Goal: Task Accomplishment & Management: Use online tool/utility

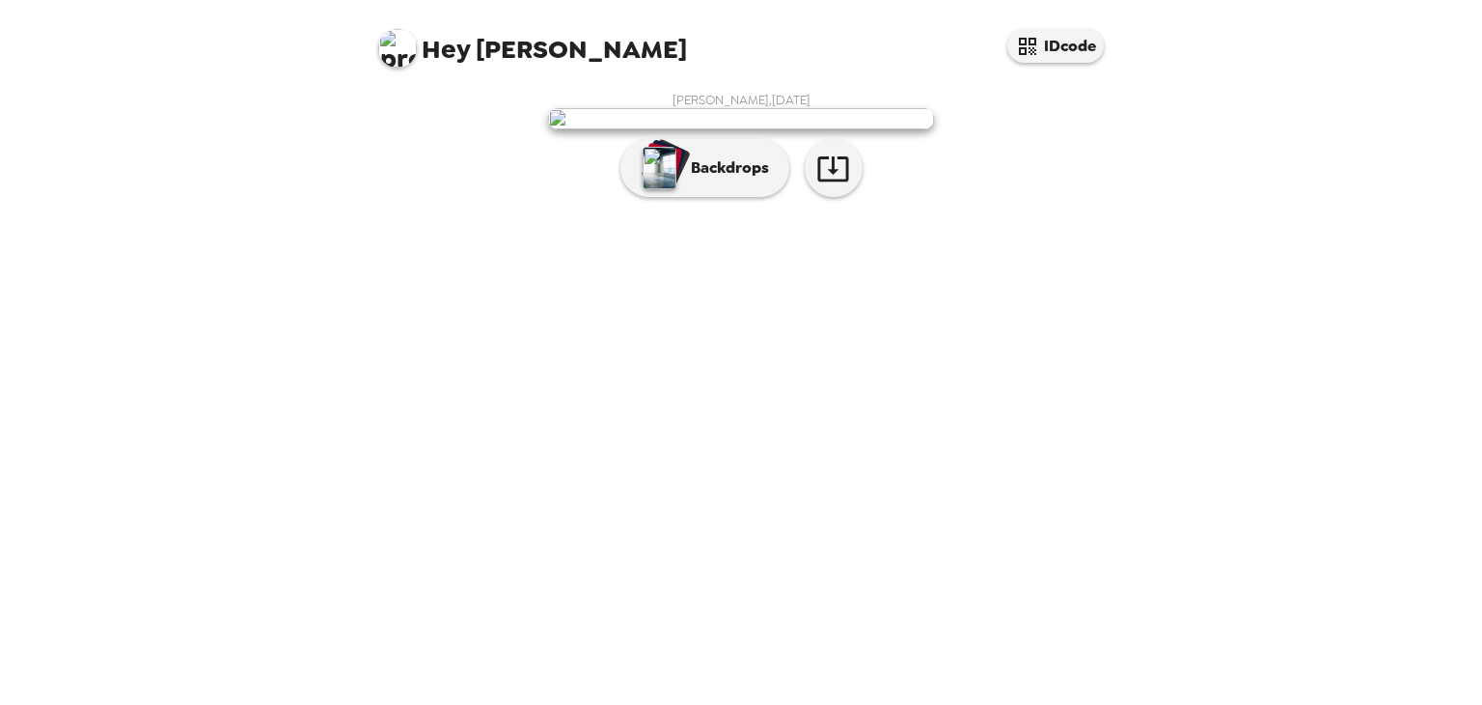
click at [747, 129] on img at bounding box center [741, 118] width 386 height 21
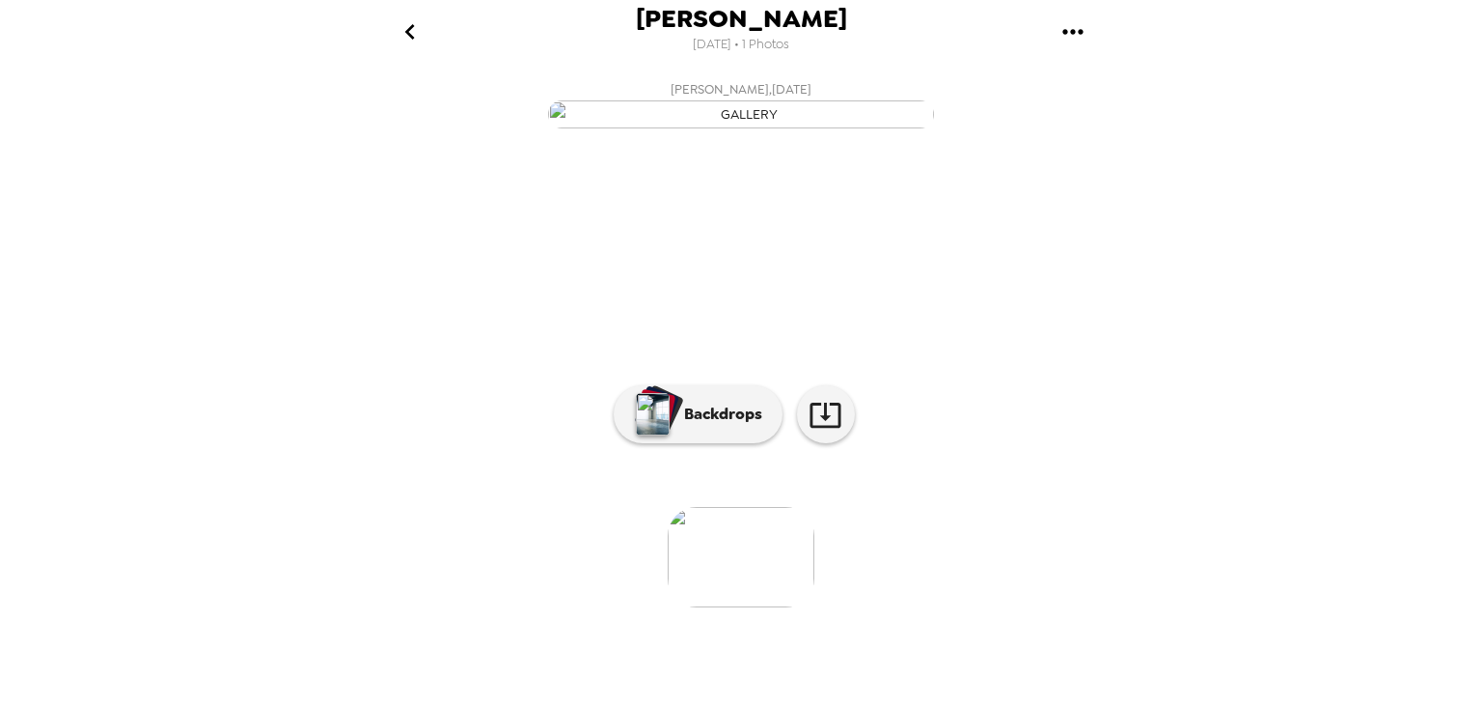
scroll to position [130, 0]
click at [753, 607] on img at bounding box center [741, 557] width 147 height 100
click at [707, 443] on button "Backdrops" at bounding box center [698, 414] width 169 height 58
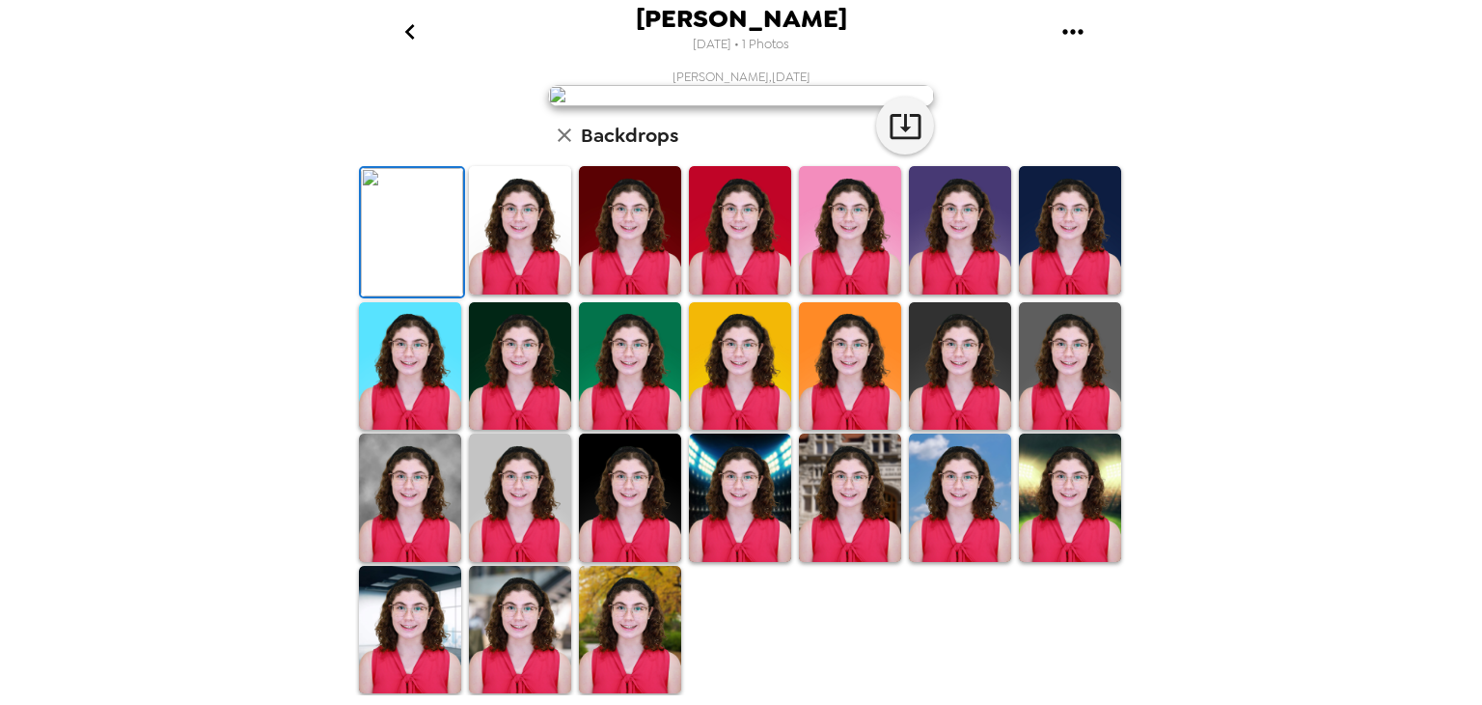
scroll to position [456, 0]
click at [390, 499] on img at bounding box center [410, 497] width 102 height 128
click at [421, 499] on img at bounding box center [410, 497] width 102 height 128
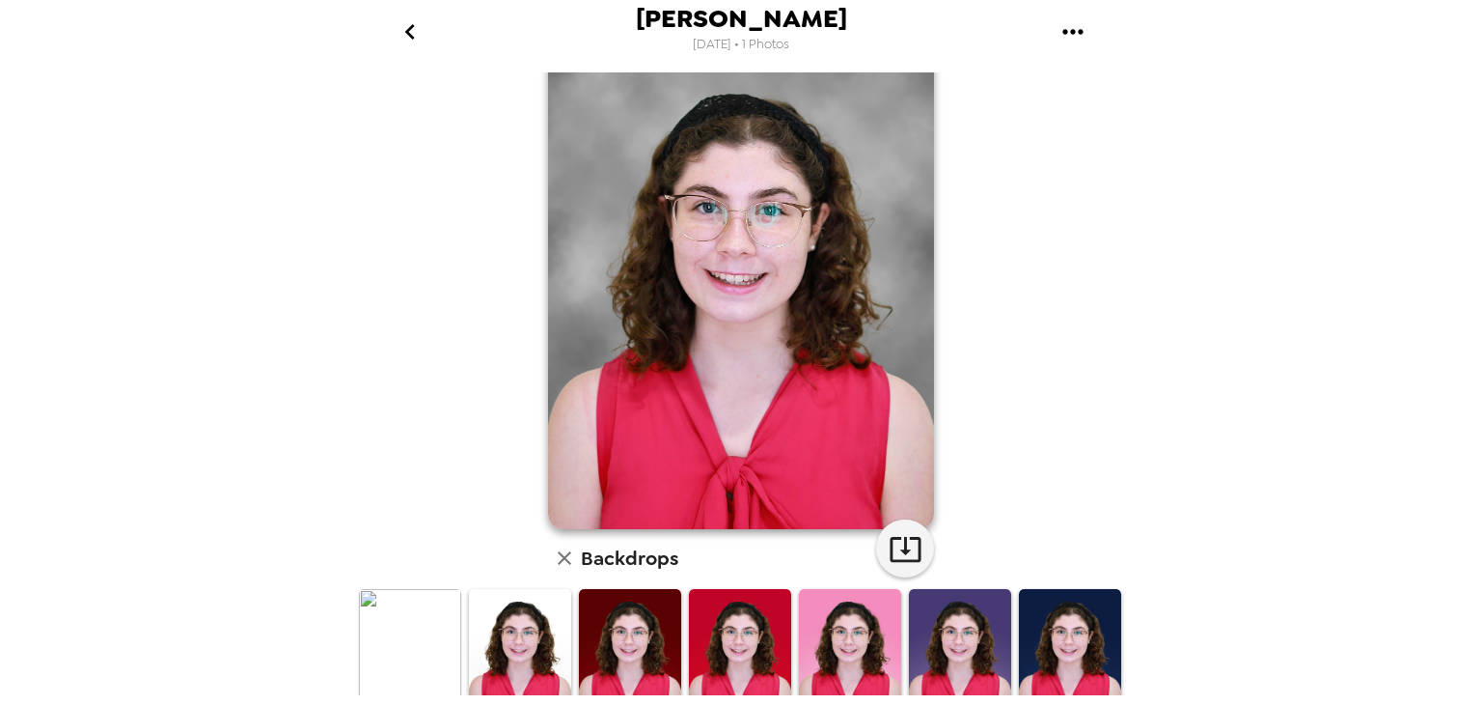
scroll to position [0, 0]
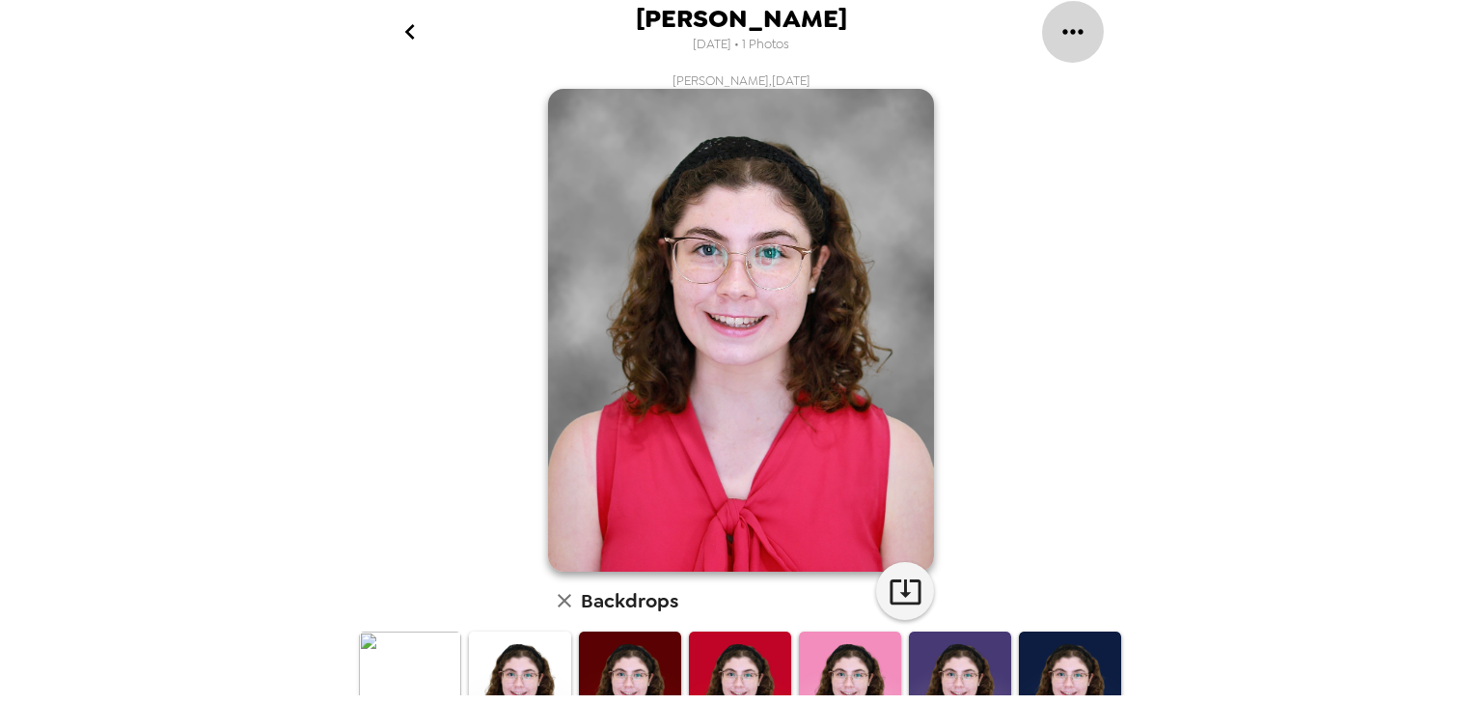
click at [1079, 32] on icon "gallery menu" at bounding box center [1073, 31] width 20 height 5
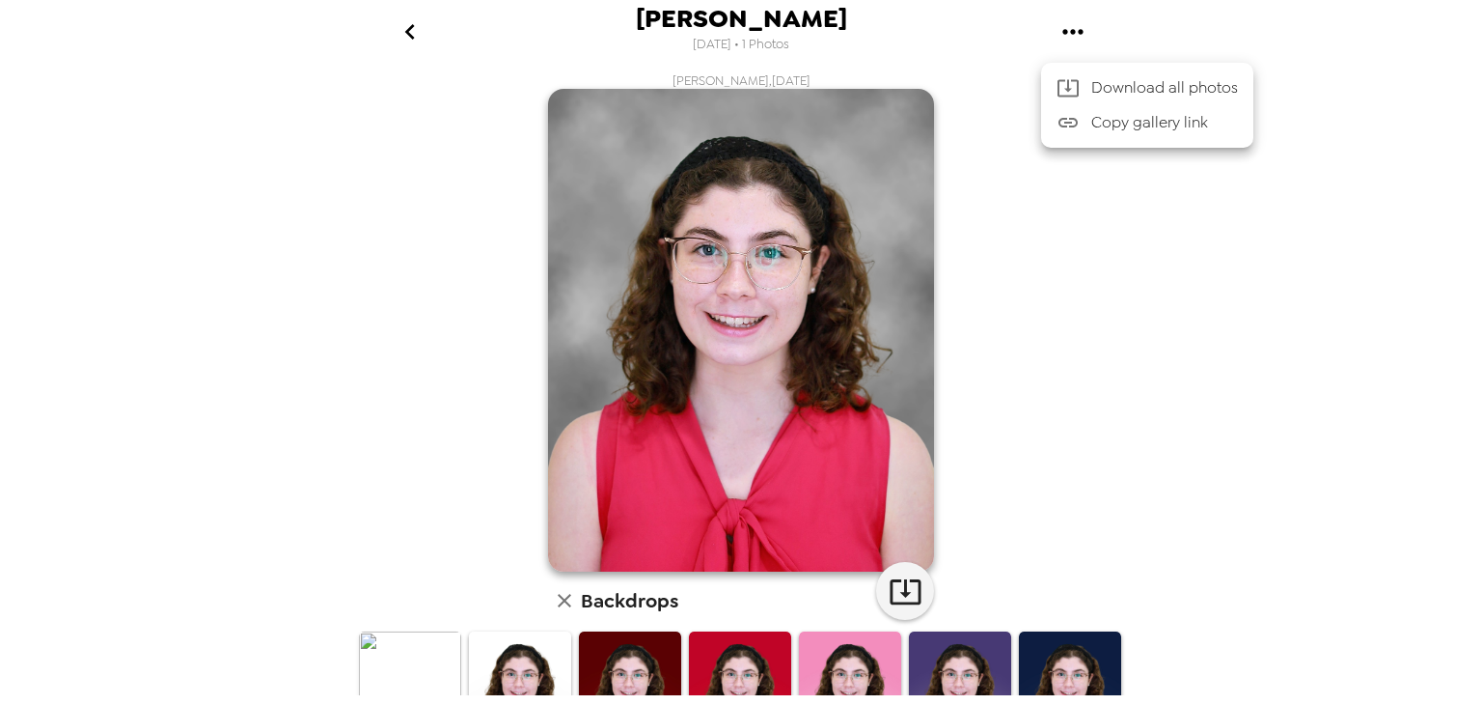
click at [799, 126] on div at bounding box center [741, 352] width 1482 height 705
click at [777, 35] on span "[DATE] • 1 Photos" at bounding box center [741, 45] width 97 height 26
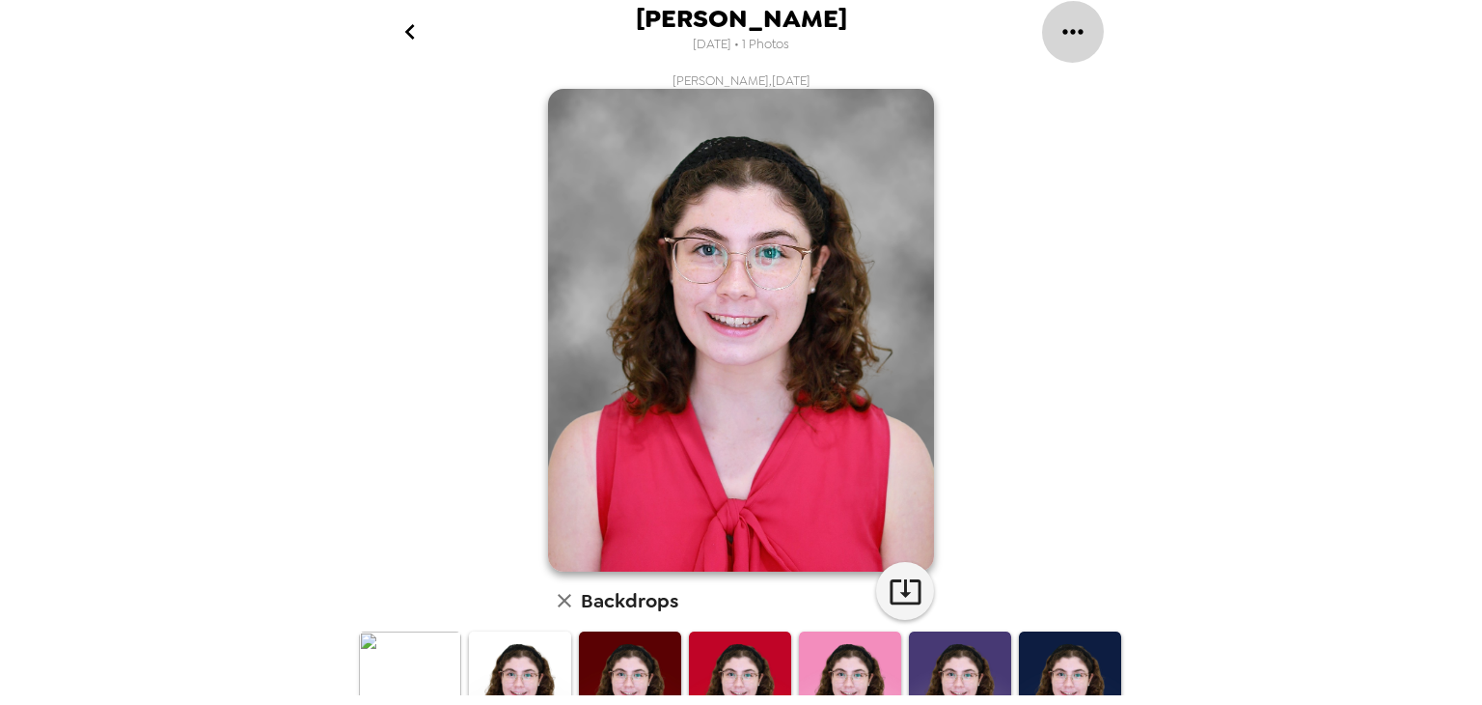
click at [1054, 20] on button "gallery menu" at bounding box center [1072, 31] width 63 height 63
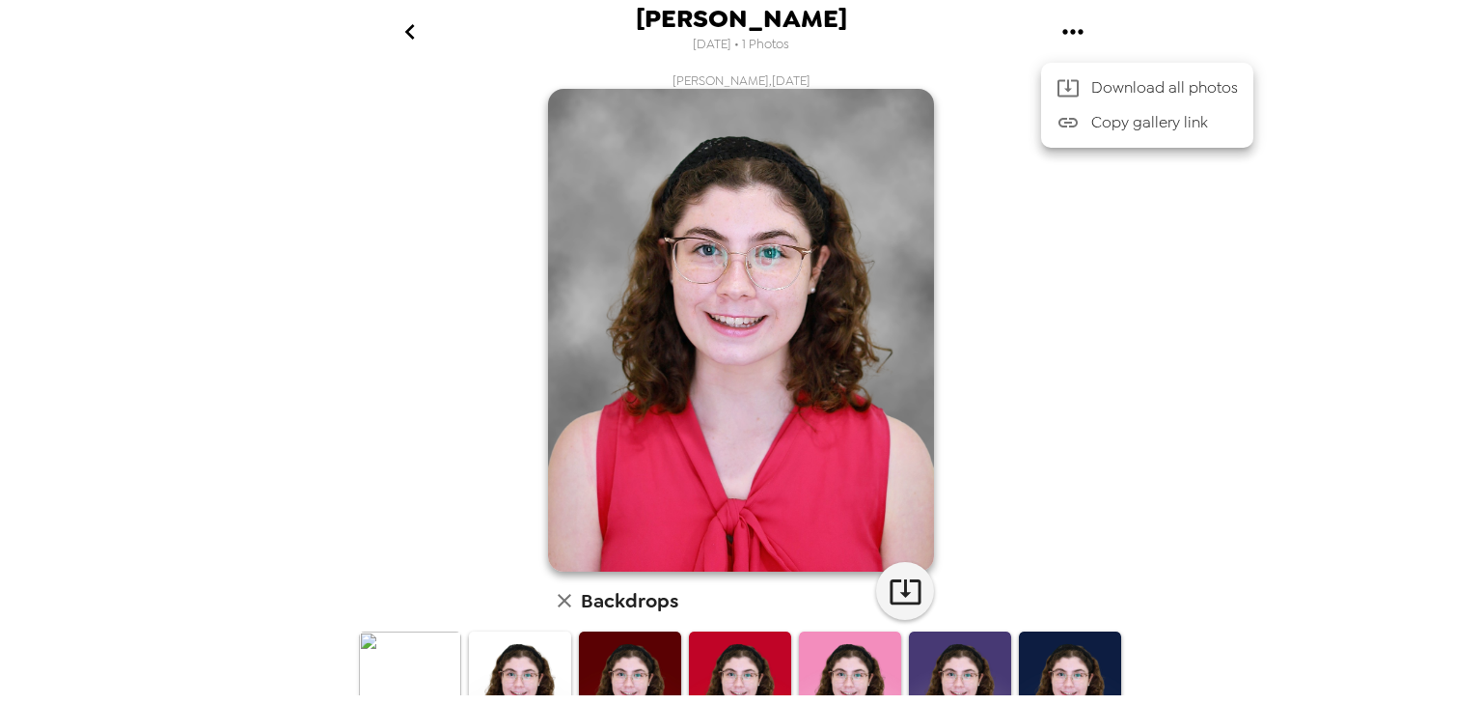
click at [1027, 197] on div at bounding box center [741, 352] width 1482 height 705
